Goal: Transaction & Acquisition: Purchase product/service

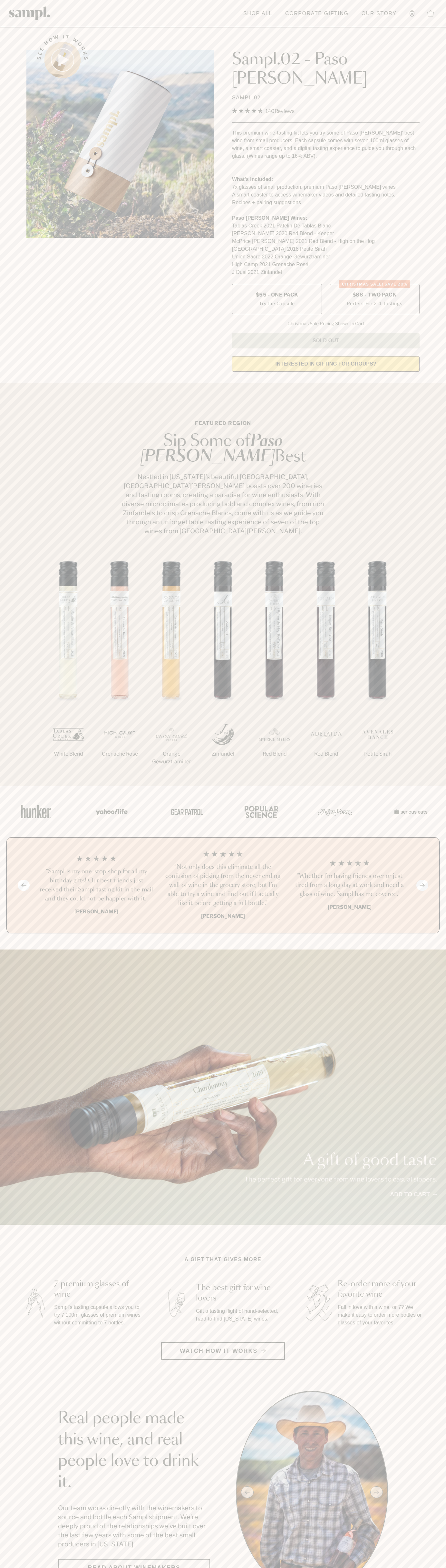
click at [375, 284] on label "CHRISTMAS SALE! Save 20% $88 - Two Pack Perfect For 2-4 Tastings" at bounding box center [375, 299] width 90 height 31
click at [161, 16] on header "Toggle navigation menu Shop All Corporate Gifting Our Story Account Story Shop …" at bounding box center [223, 13] width 446 height 27
click at [425, 1190] on link "Add to cart" at bounding box center [413, 1194] width 47 height 9
click at [307, 1568] on html "Skip to main content Toggle navigation menu Shop All Corporate Gifting Our Stor…" at bounding box center [223, 1582] width 446 height 3165
click at [23, 1568] on html "Skip to main content Toggle navigation menu Shop All Corporate Gifting Our Stor…" at bounding box center [223, 1582] width 446 height 3165
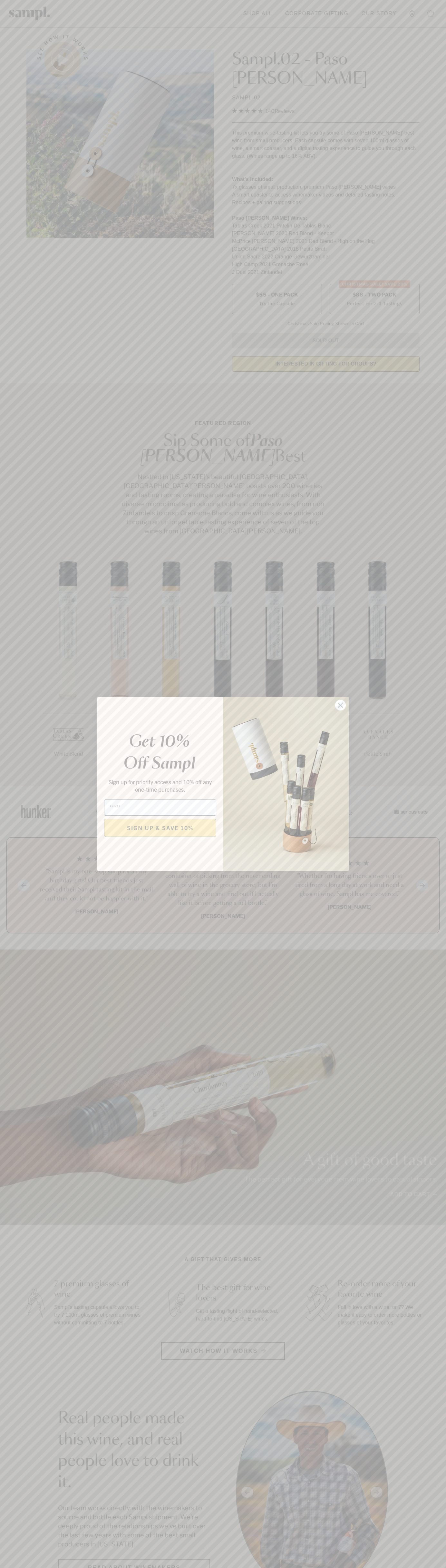
click at [341, 705] on icon "Close dialog" at bounding box center [341, 705] width 5 height 5
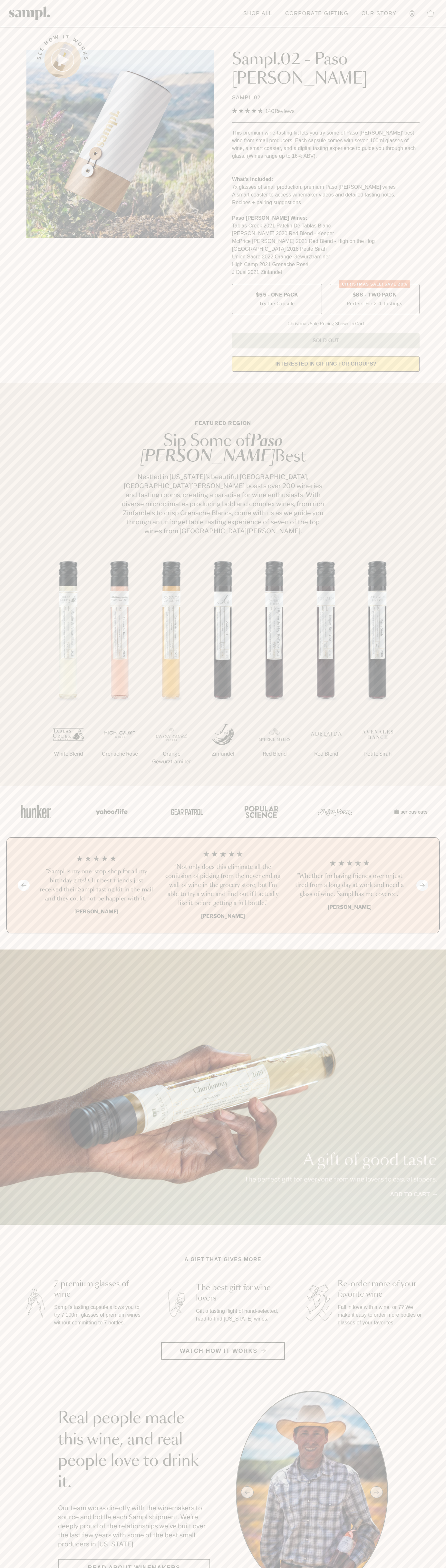
click at [375, 291] on span "$88 - Two Pack" at bounding box center [375, 294] width 44 height 7
